Goal: Task Accomplishment & Management: Use online tool/utility

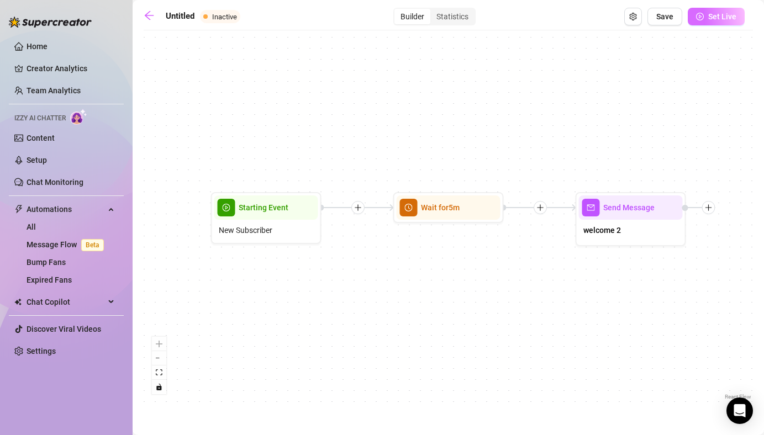
click at [704, 18] on button "Set Live" at bounding box center [715, 17] width 57 height 18
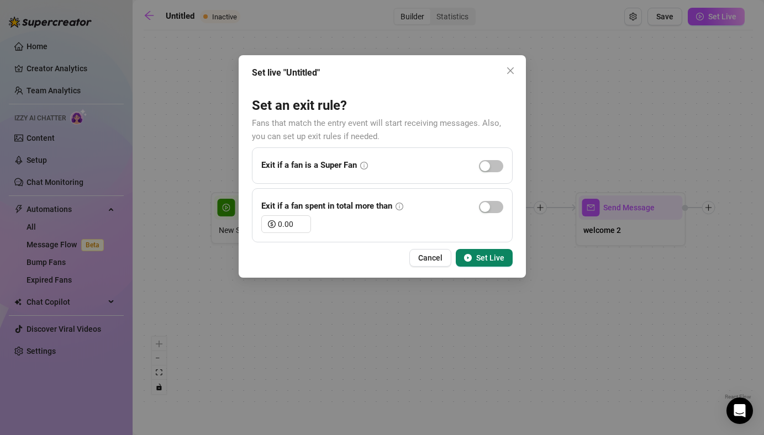
click at [495, 257] on span "Set Live" at bounding box center [490, 257] width 28 height 9
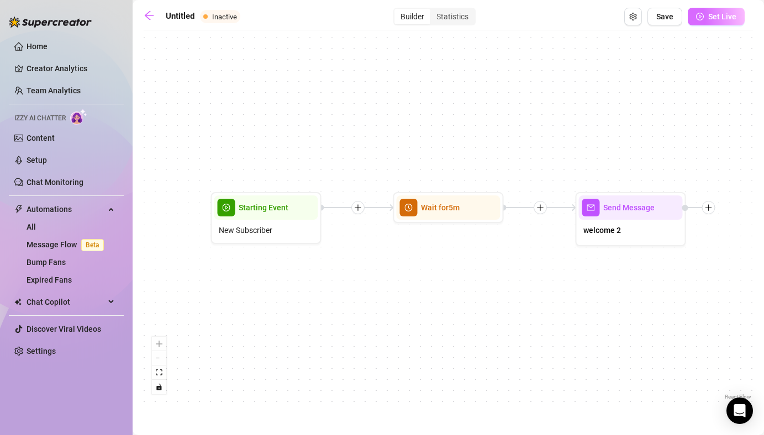
click at [715, 19] on span "Set Live" at bounding box center [722, 16] width 28 height 9
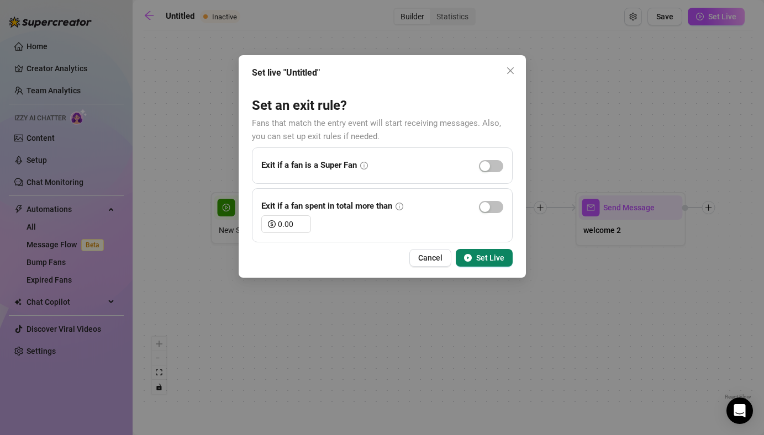
click at [487, 263] on button "Set Live" at bounding box center [483, 258] width 57 height 18
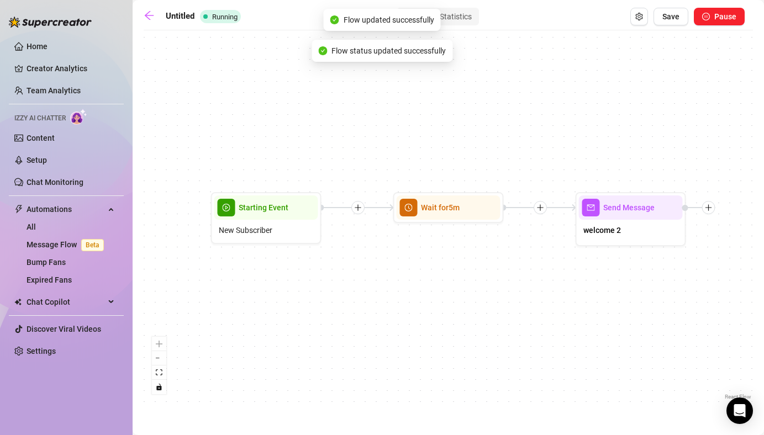
click at [666, 27] on div "Untitled Running Builder Statistics Save Pause Send Message welcome 2 Wait for …" at bounding box center [448, 205] width 609 height 394
click at [667, 23] on button "Save" at bounding box center [670, 17] width 35 height 18
